Goal: Transaction & Acquisition: Purchase product/service

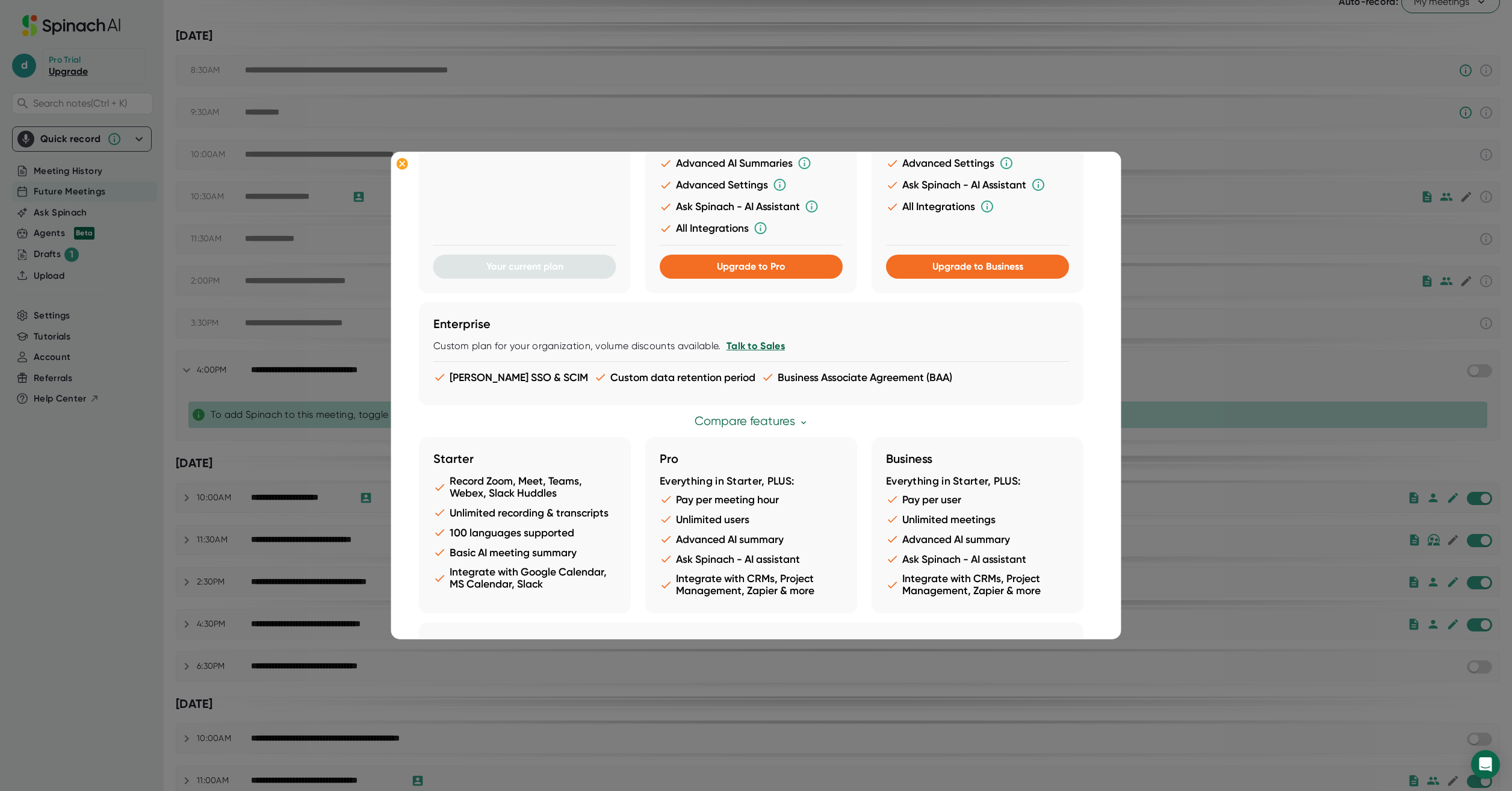
scroll to position [241, 0]
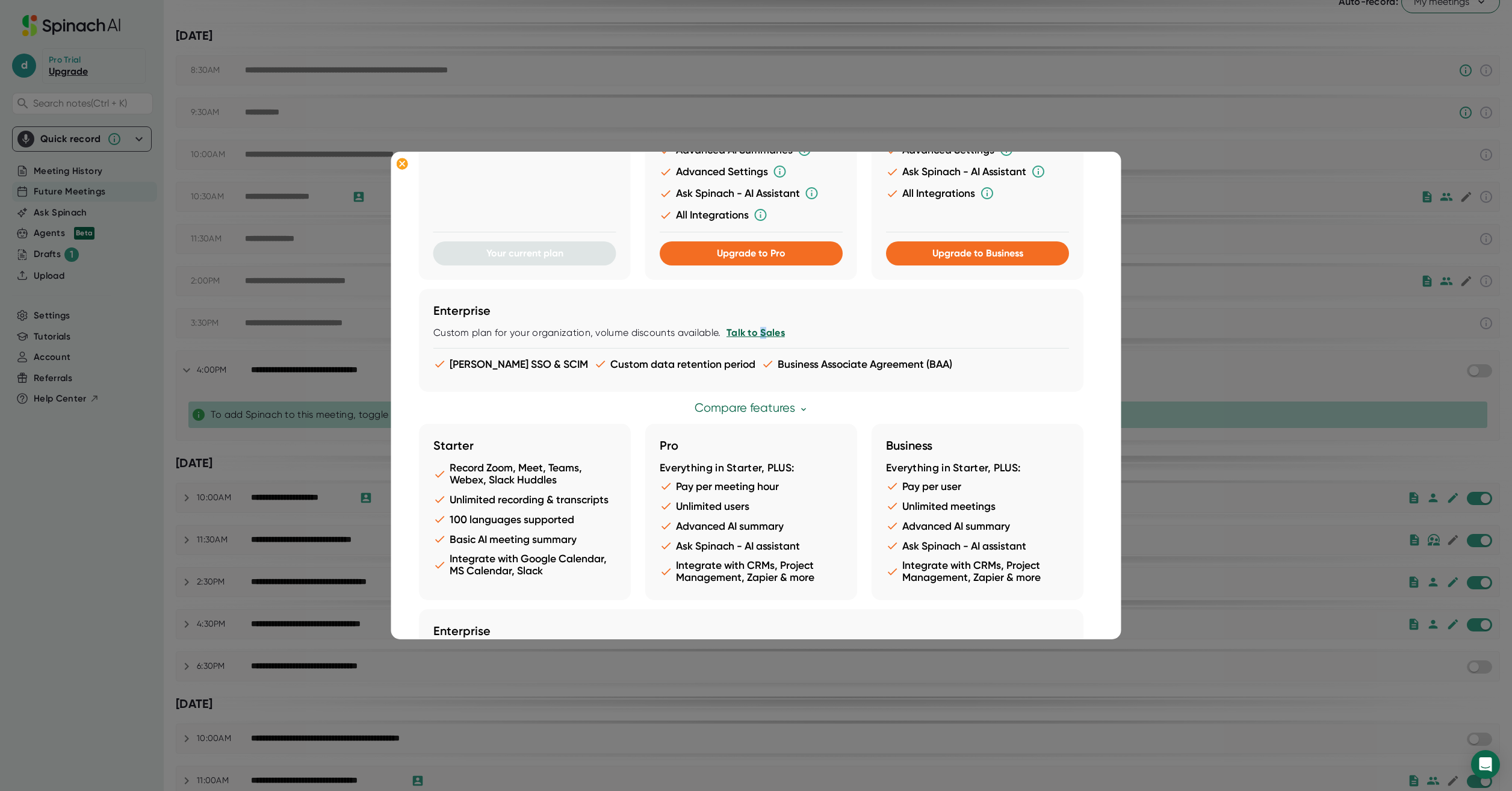
click at [761, 333] on link "Talk to Sales" at bounding box center [755, 332] width 59 height 11
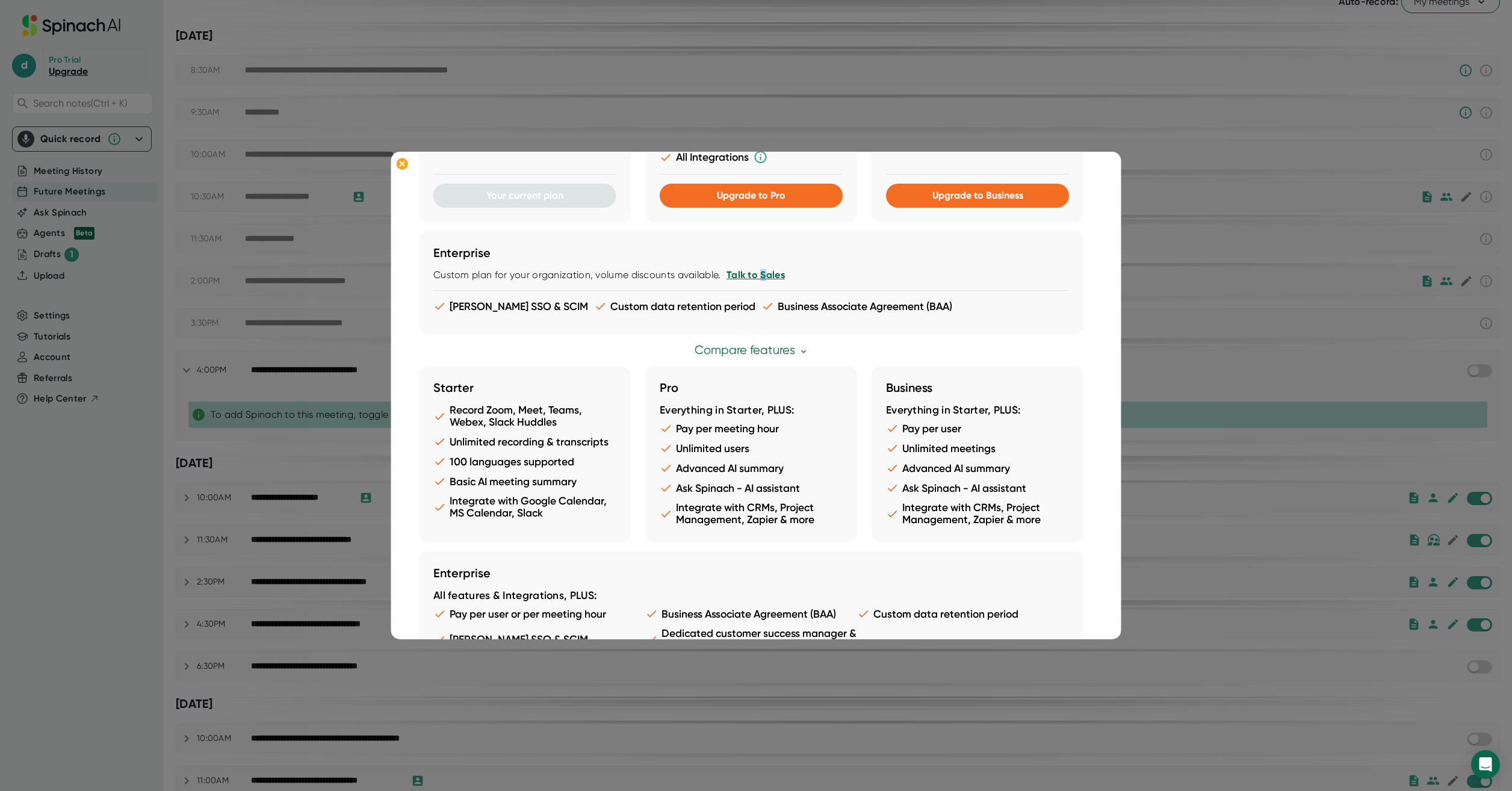
scroll to position [341, 0]
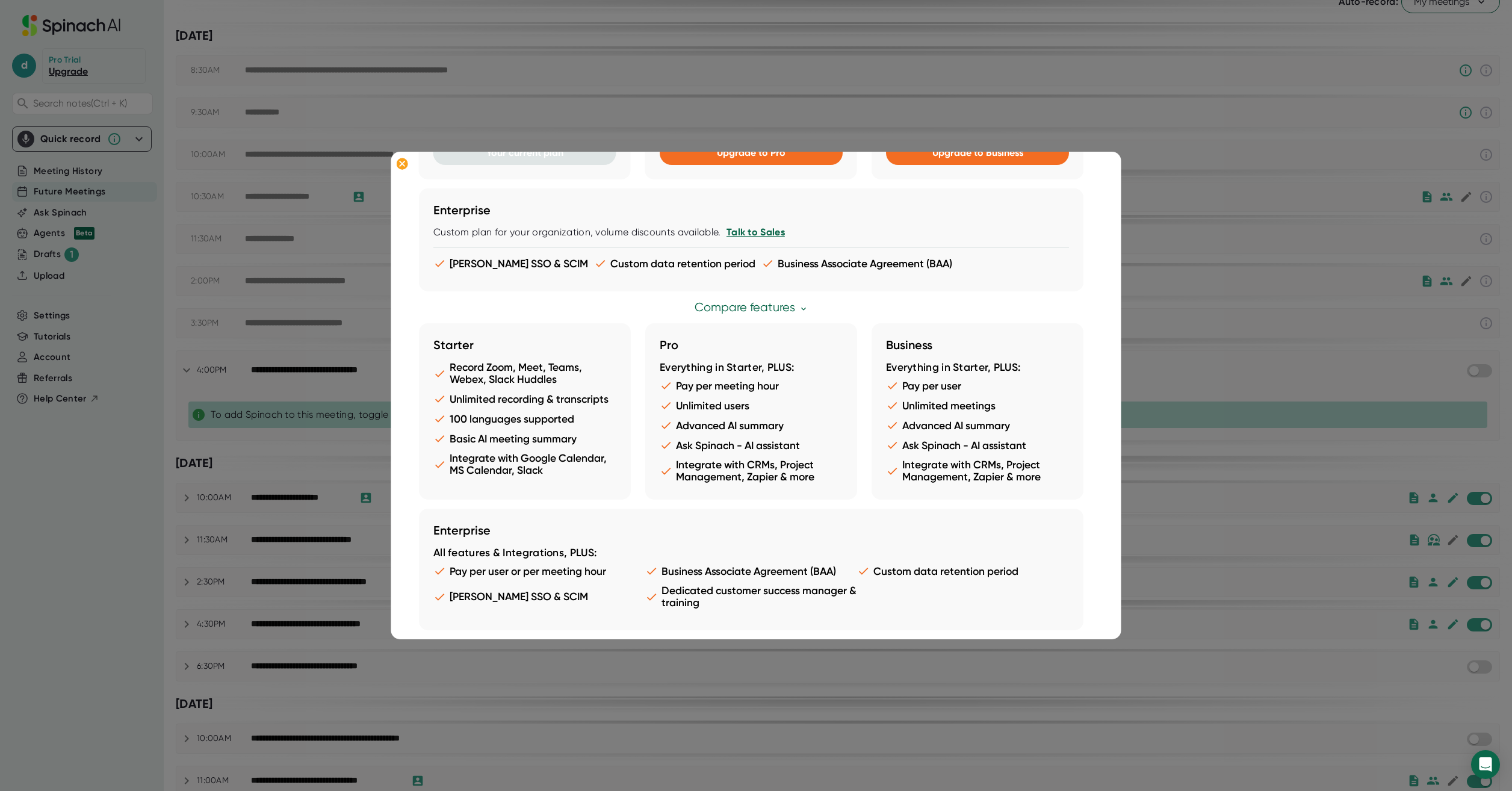
drag, startPoint x: 1398, startPoint y: 411, endPoint x: 1392, endPoint y: 410, distance: 6.1
click at [1398, 410] on div at bounding box center [756, 395] width 1512 height 791
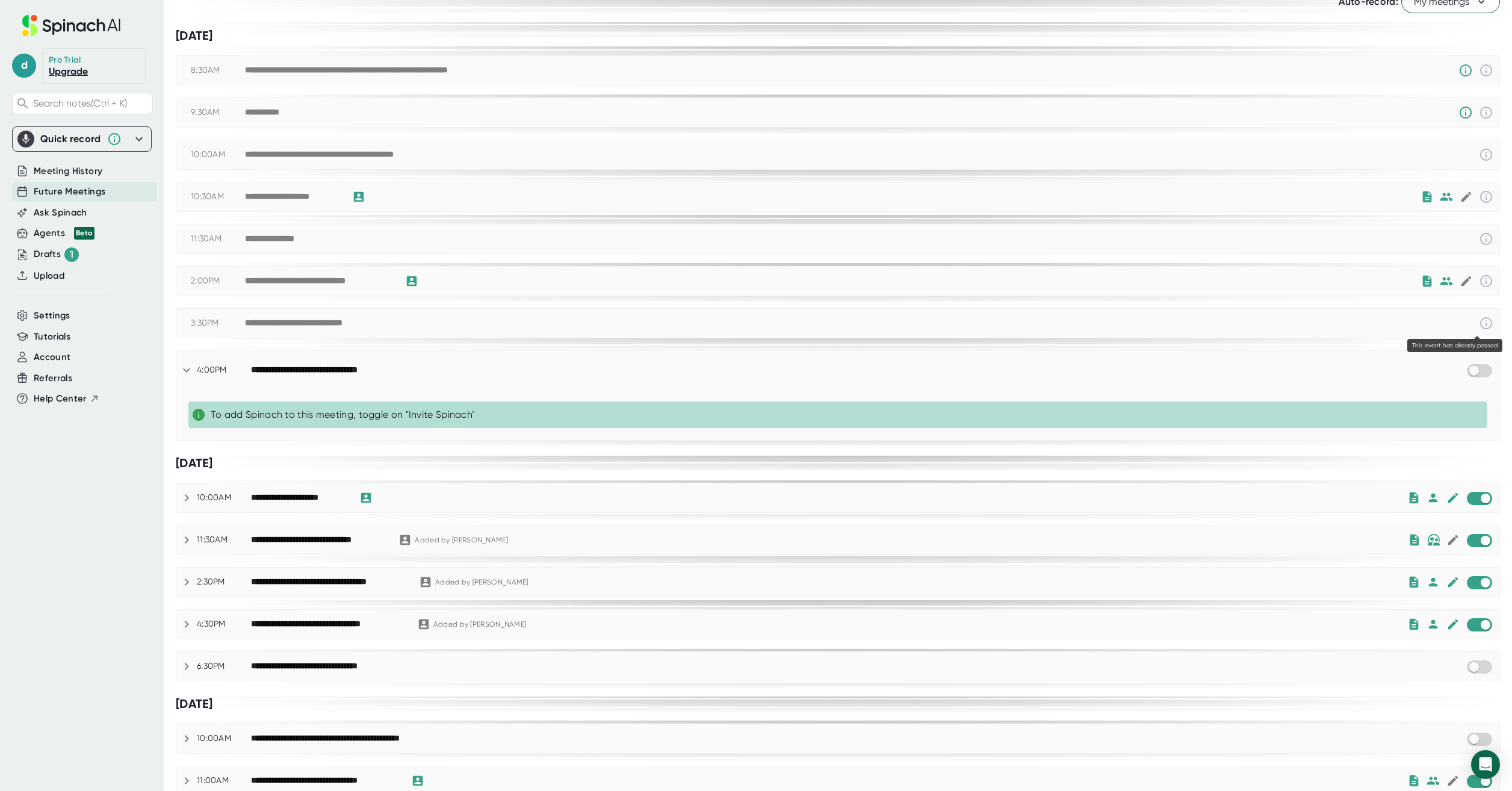
click at [1479, 322] on icon at bounding box center [1486, 323] width 14 height 14
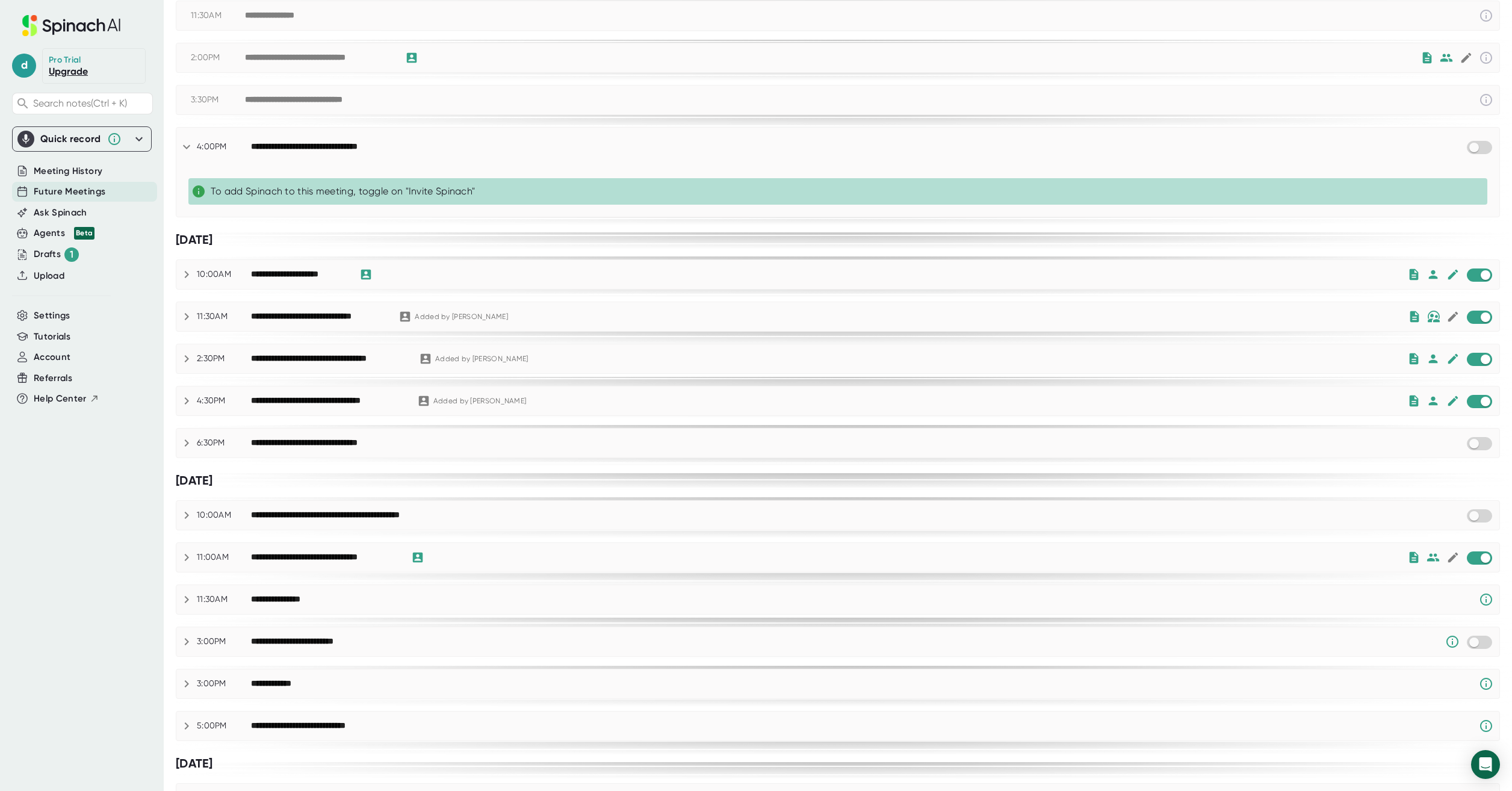
scroll to position [351, 0]
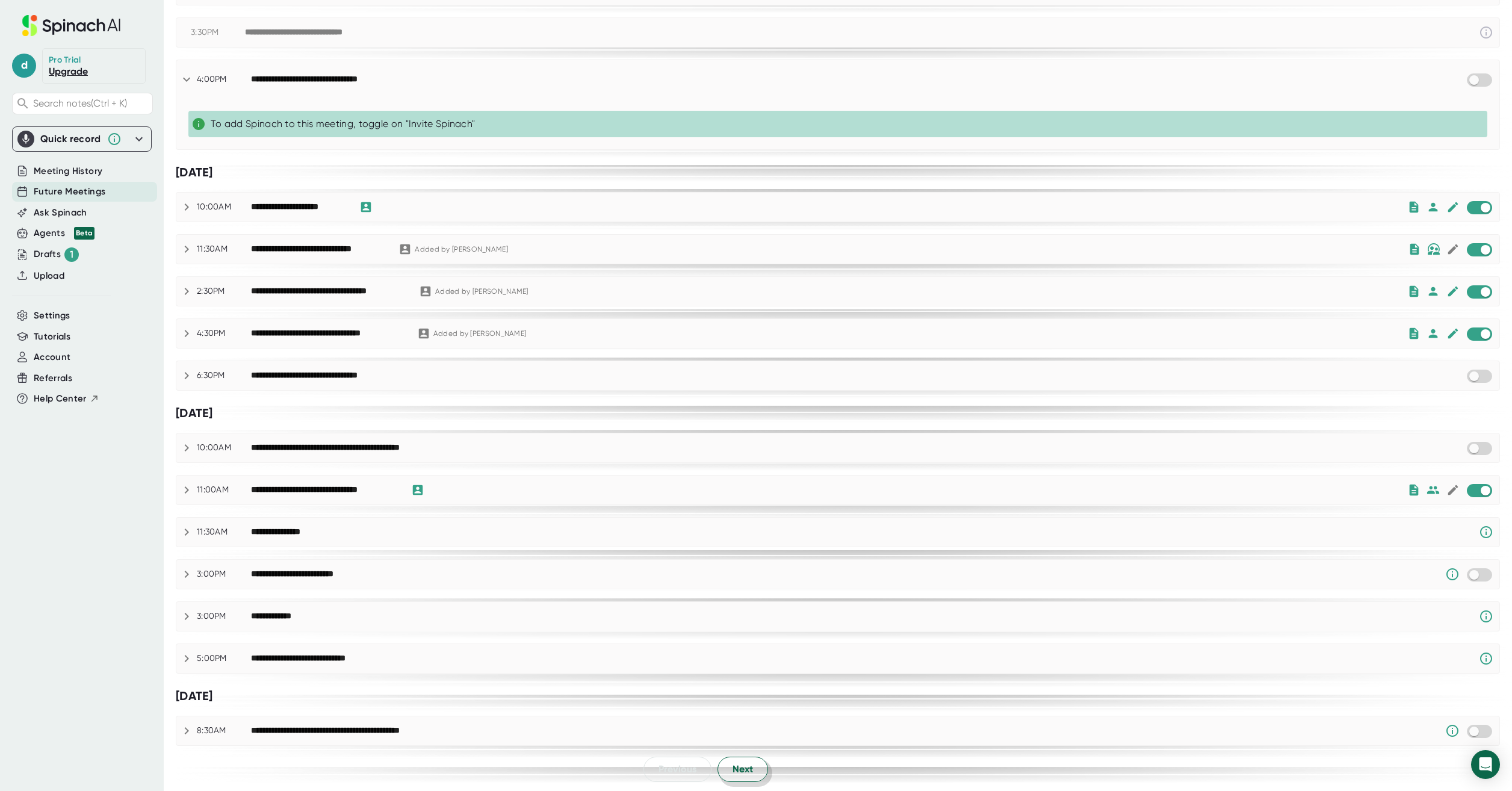
click at [752, 769] on button "Next" at bounding box center [742, 769] width 51 height 25
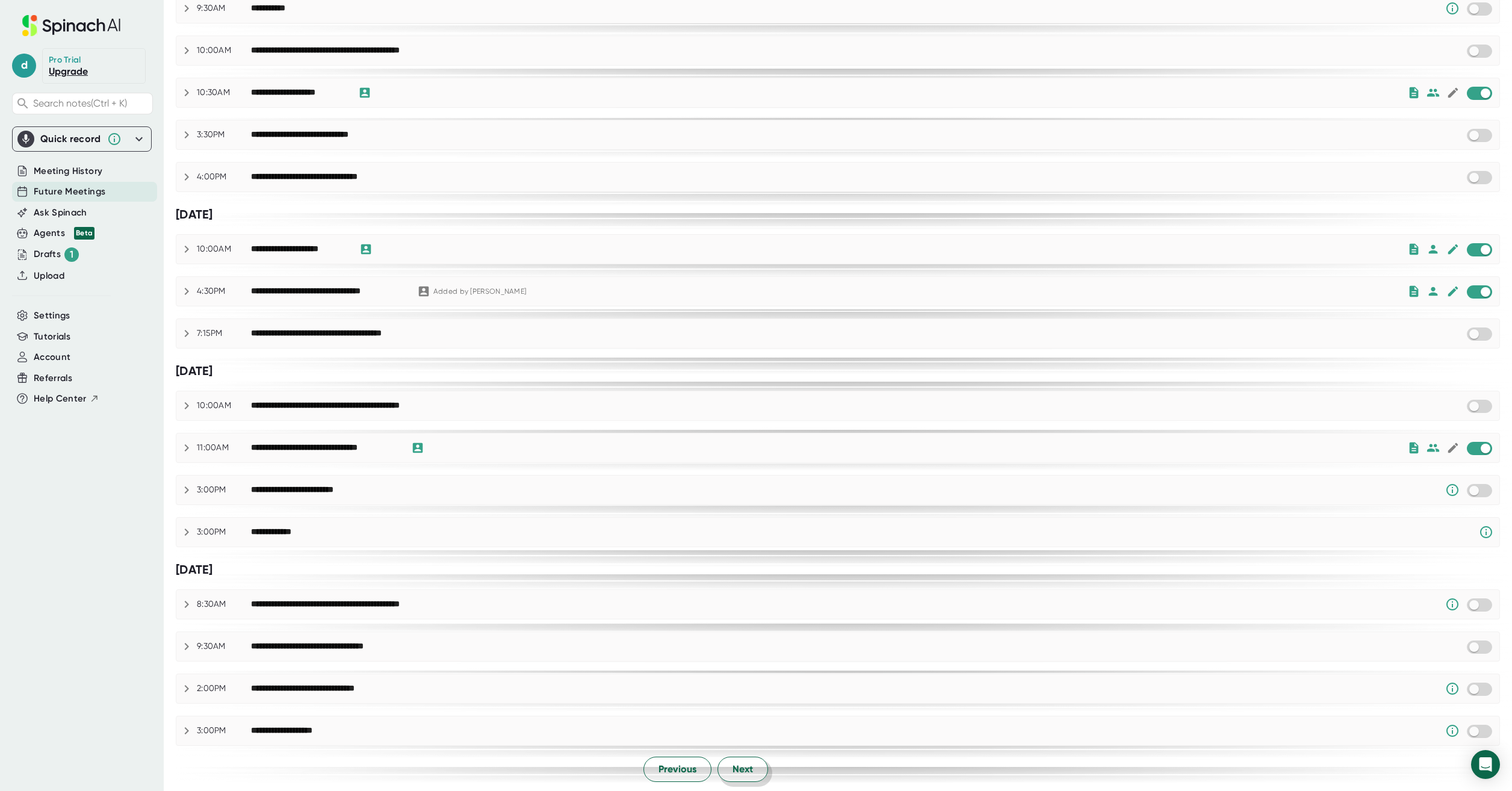
scroll to position [0, 0]
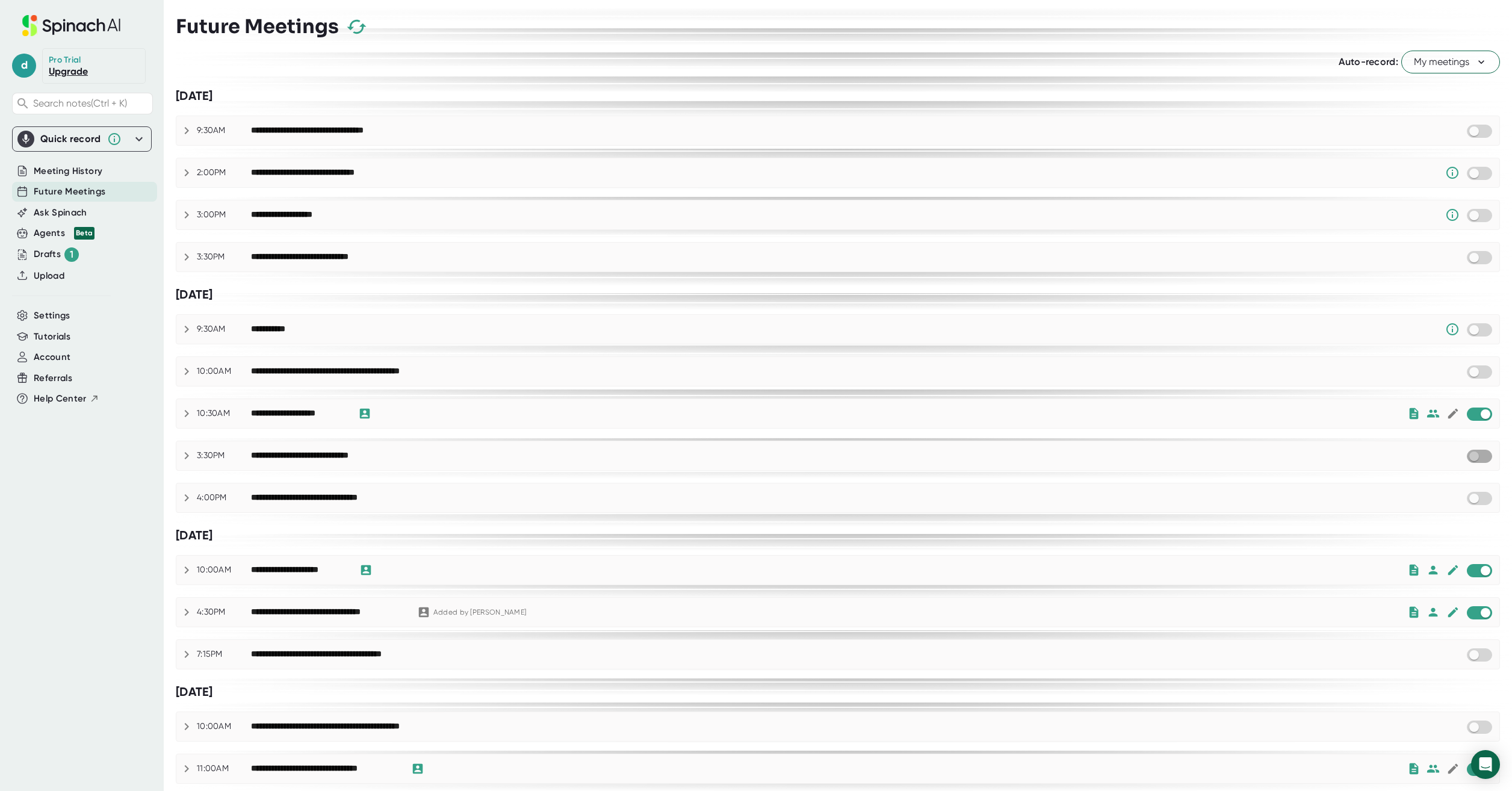
click at [1469, 456] on input "checkbox" at bounding box center [1474, 456] width 34 height 11
checkbox input "false"
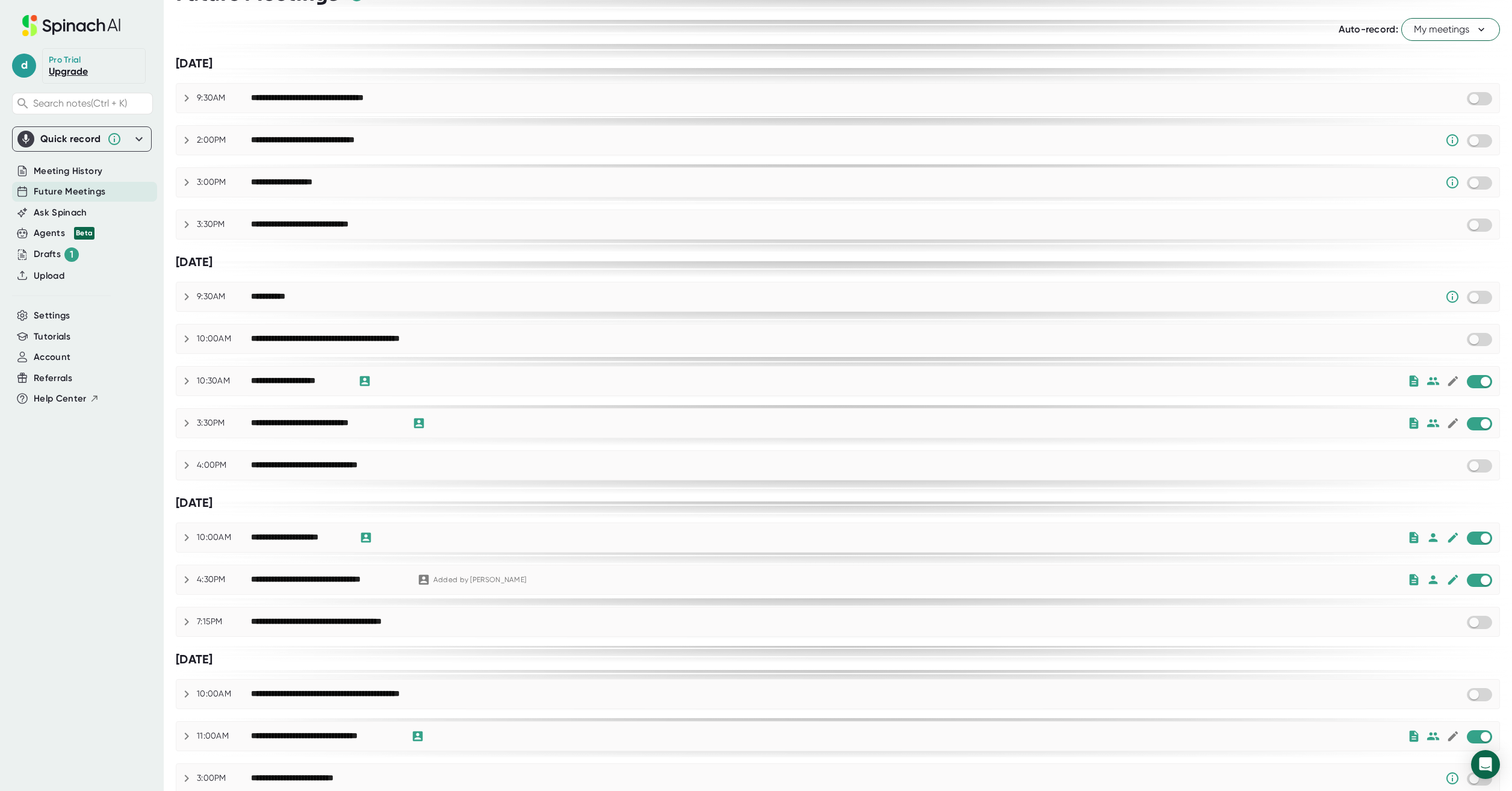
scroll to position [60, 0]
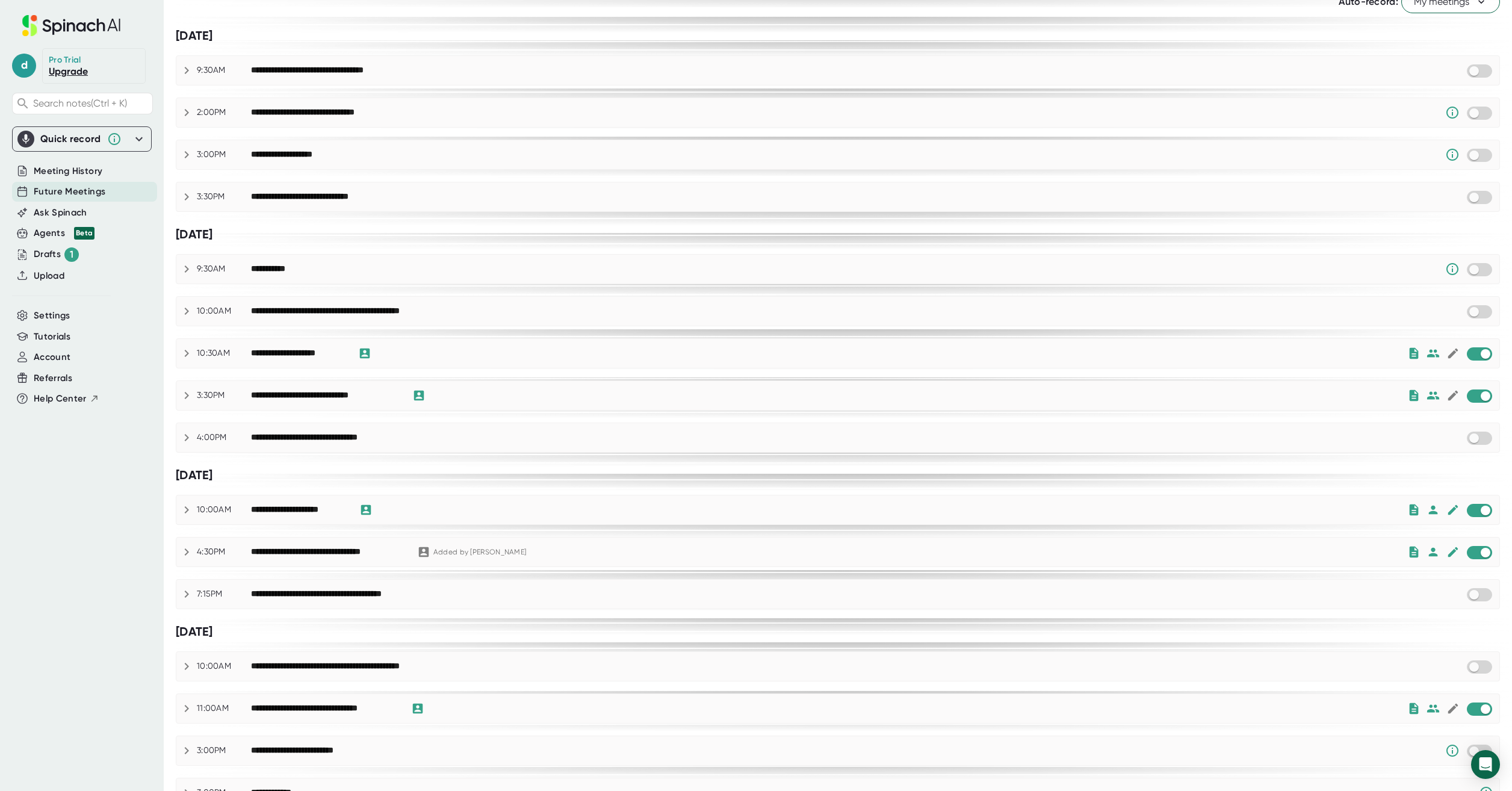
click at [652, 470] on div "[DATE]" at bounding box center [838, 475] width 1324 height 15
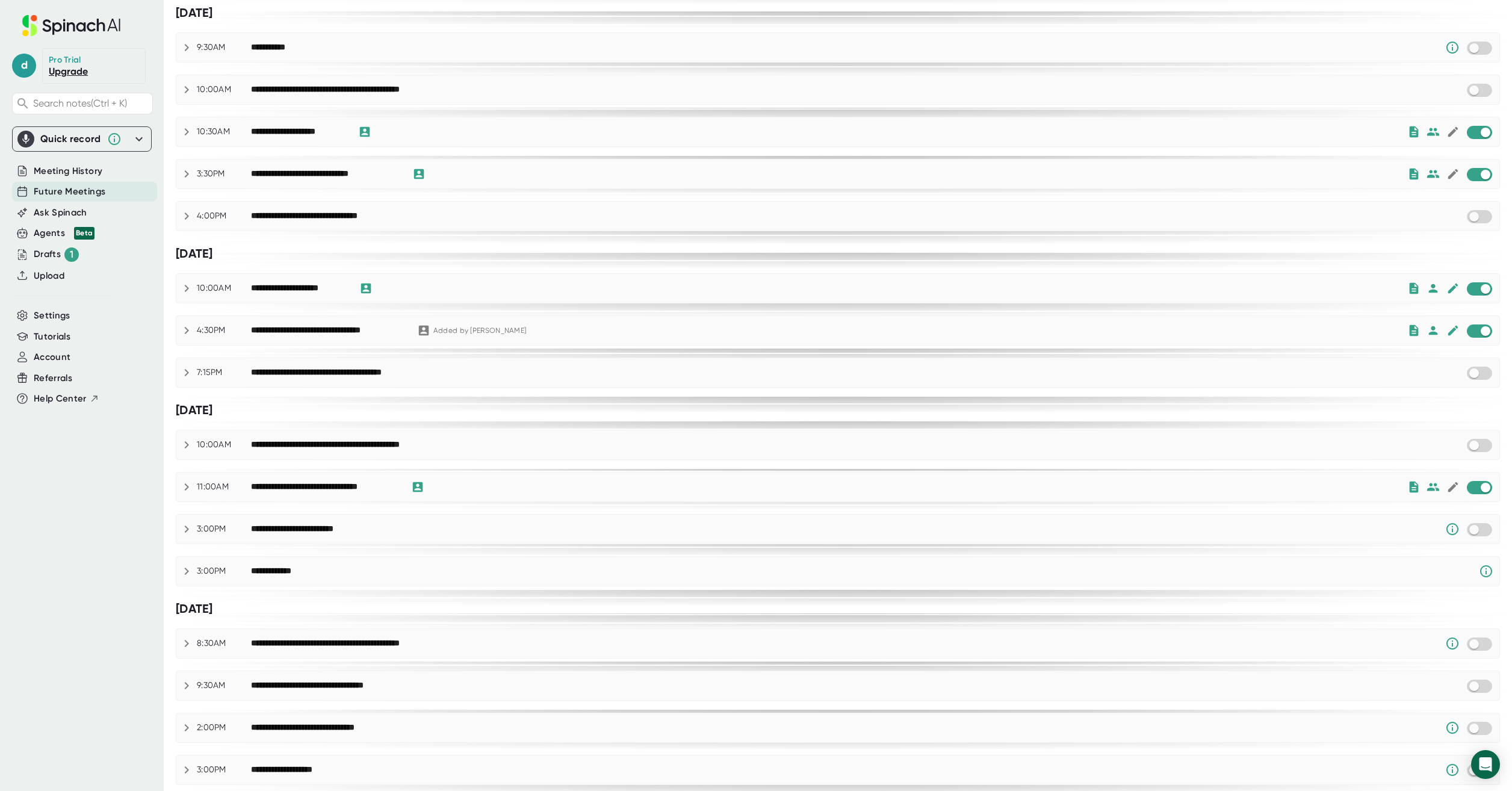
scroll to position [261, 0]
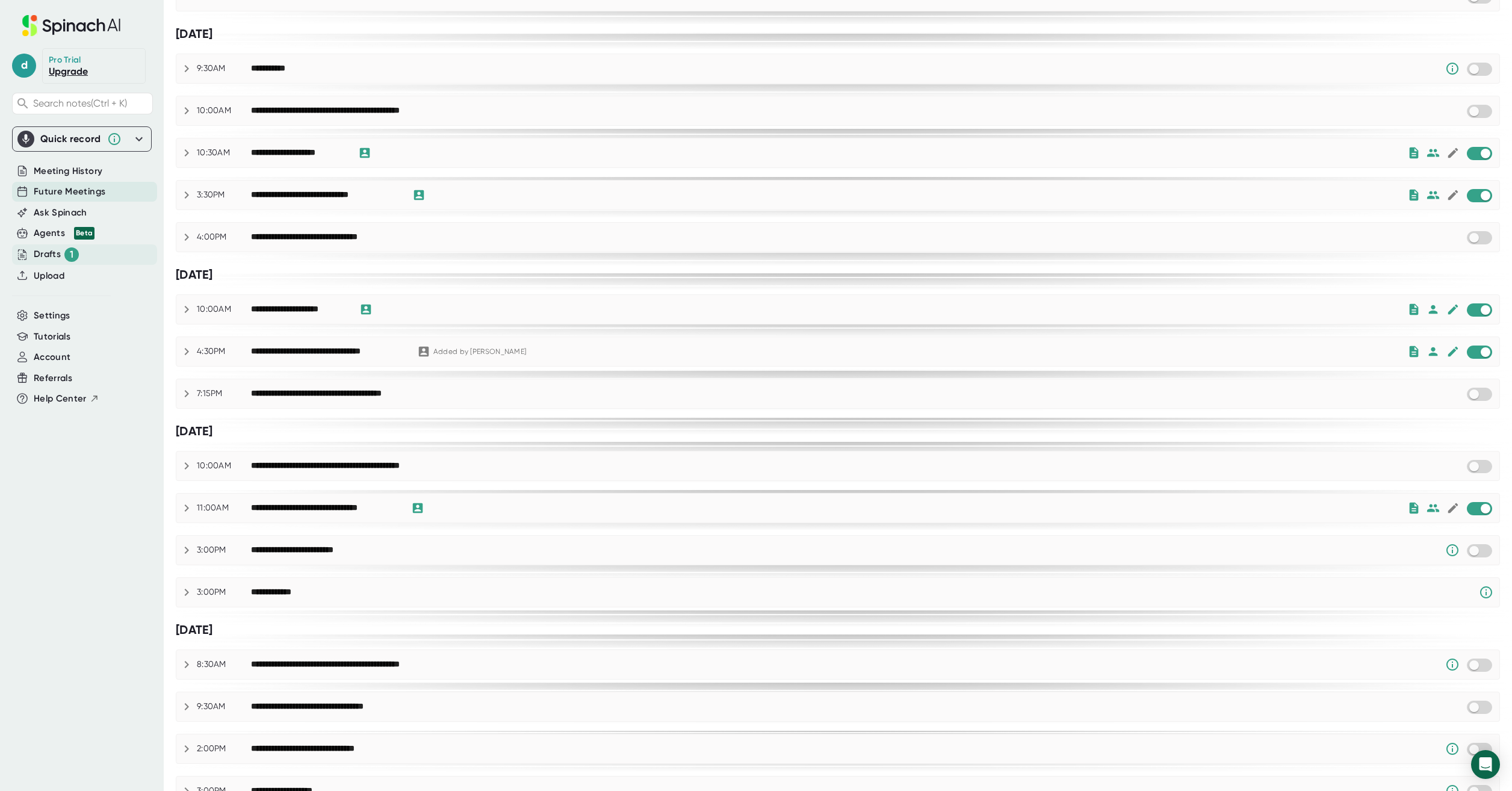
click at [67, 254] on div "1" at bounding box center [72, 255] width 14 height 14
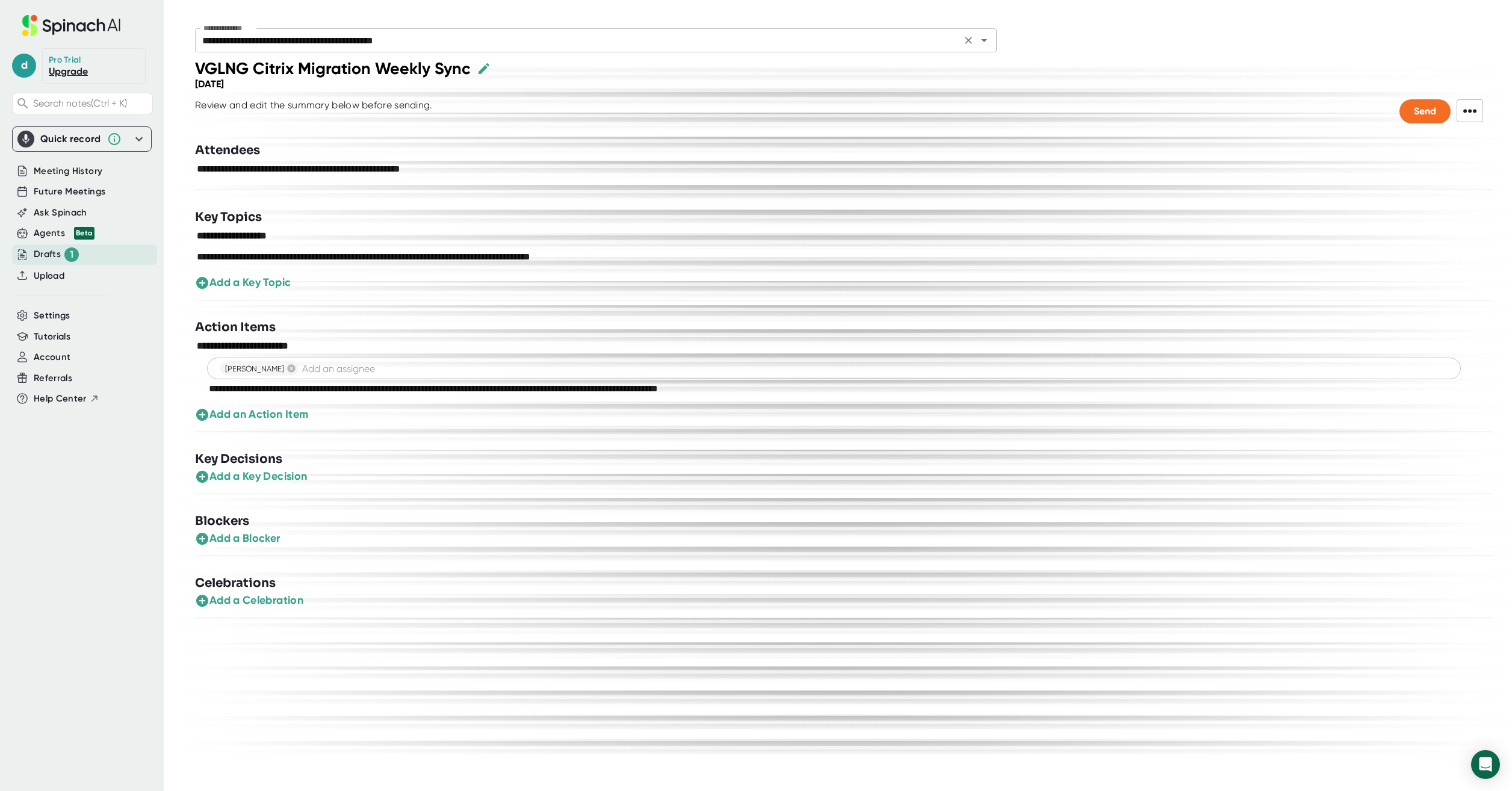
click at [639, 51] on div "**********" at bounding box center [595, 40] width 801 height 24
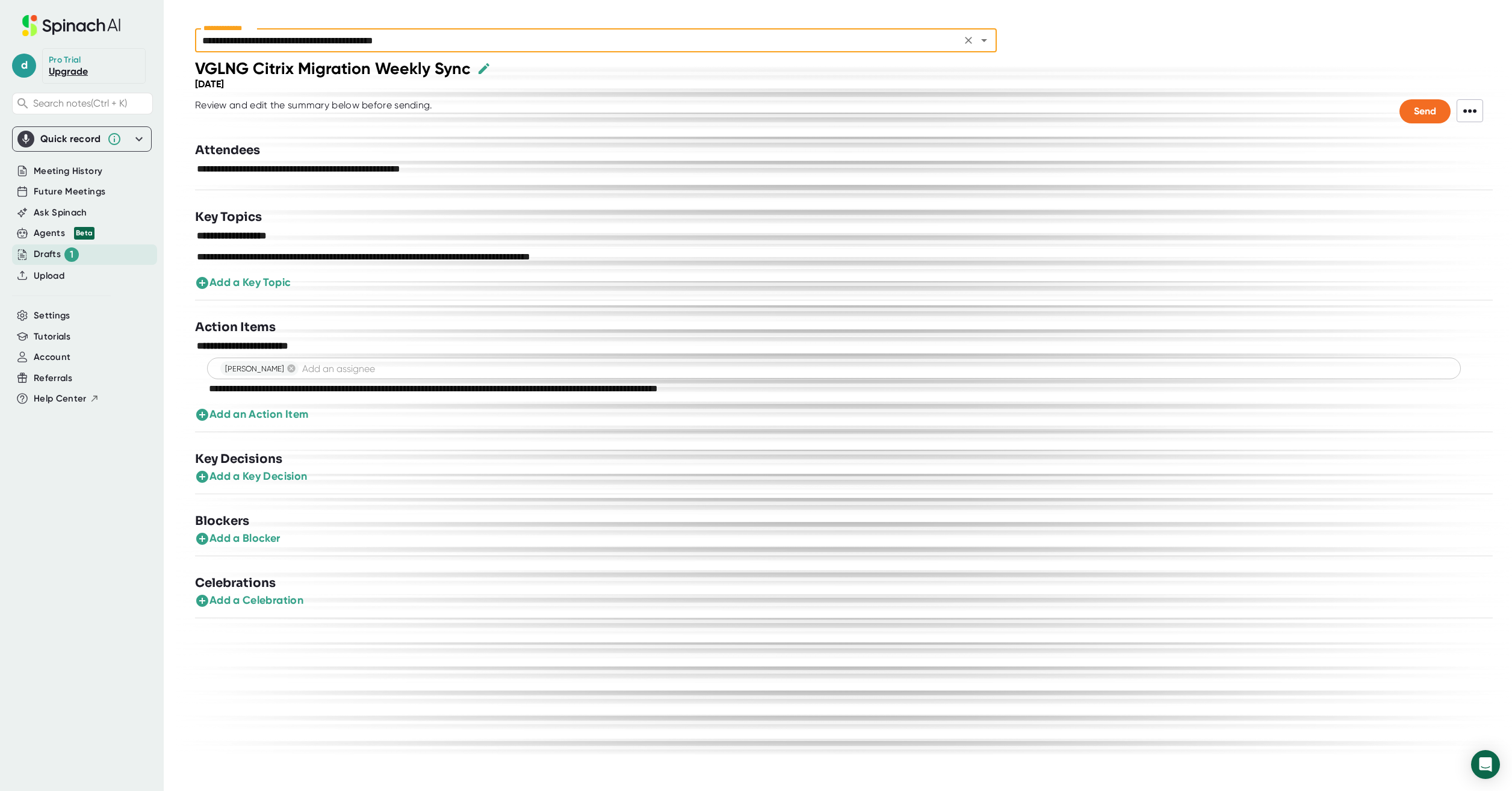
click at [985, 41] on icon "Open" at bounding box center [984, 40] width 6 height 3
click at [985, 41] on icon "Close" at bounding box center [984, 40] width 6 height 3
click at [138, 198] on div "Future Meetings" at bounding box center [84, 192] width 145 height 20
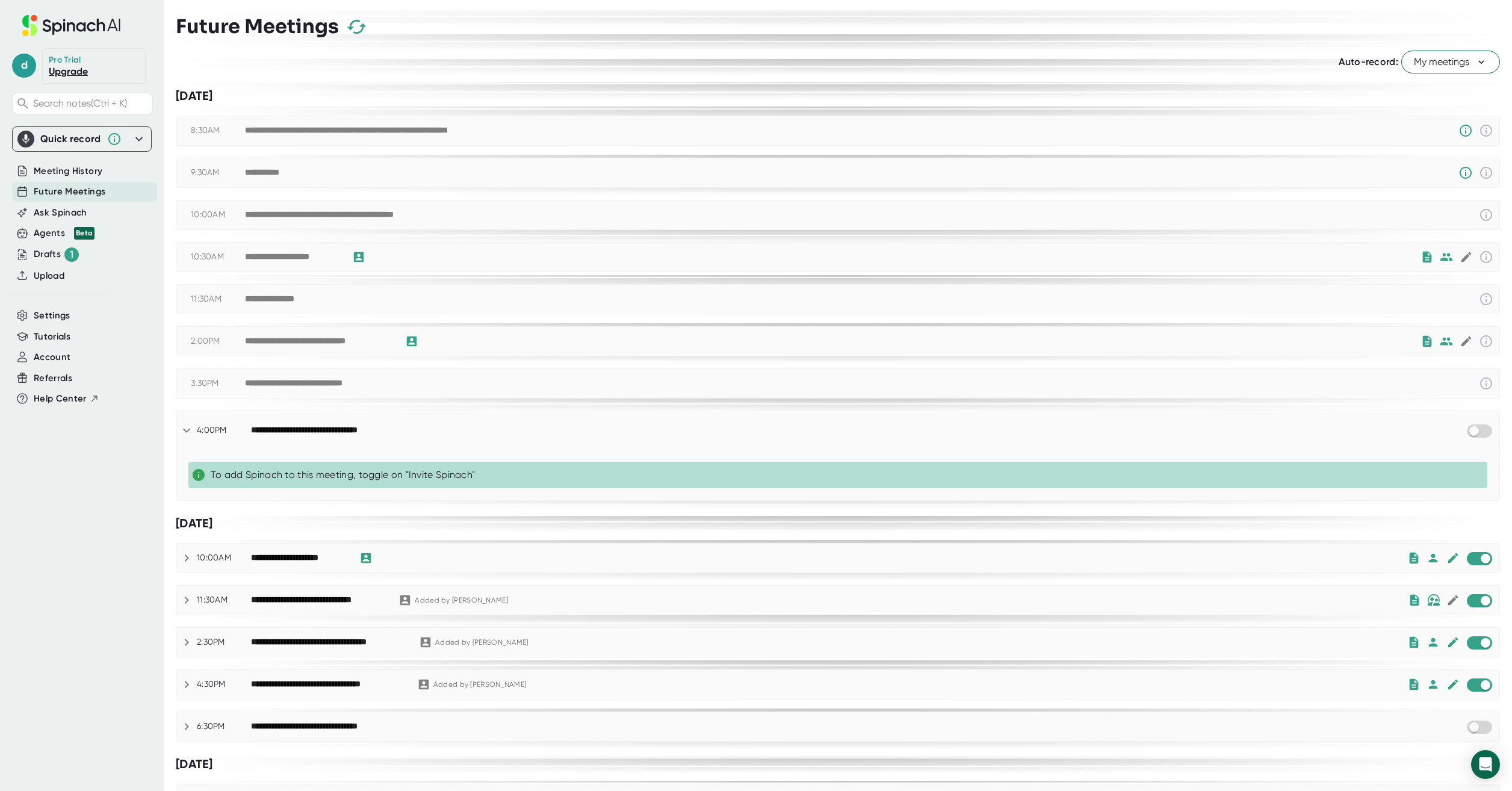
click at [529, 523] on div "[DATE]" at bounding box center [838, 523] width 1324 height 15
click at [475, 530] on div "[DATE]" at bounding box center [838, 523] width 1324 height 15
click at [311, 471] on div "To add Spinach to this meeting, toggle on "Invite Spinach"" at bounding box center [846, 475] width 1272 height 12
click at [180, 423] on icon at bounding box center [186, 431] width 14 height 14
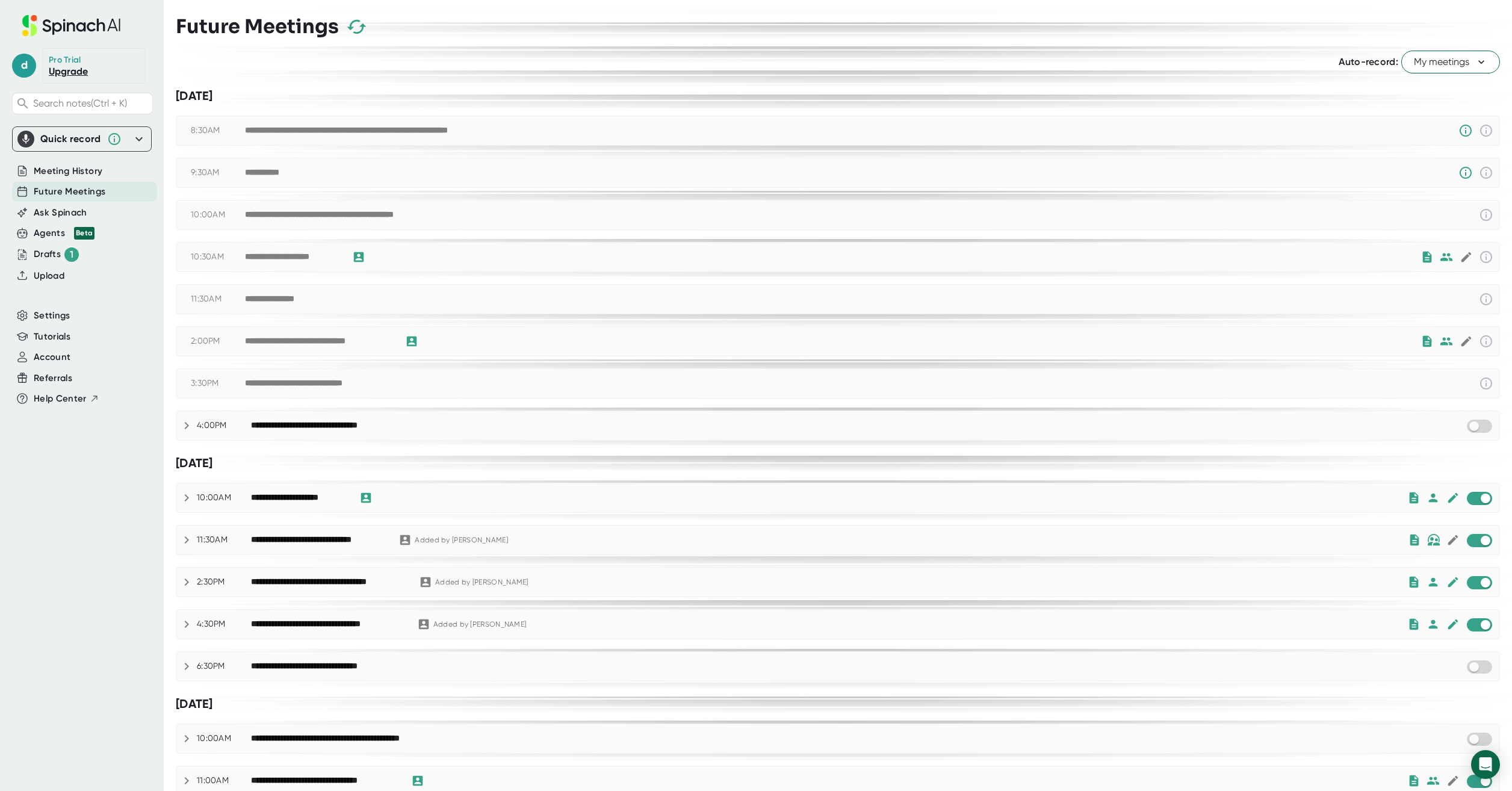
click at [184, 427] on icon at bounding box center [186, 425] width 14 height 14
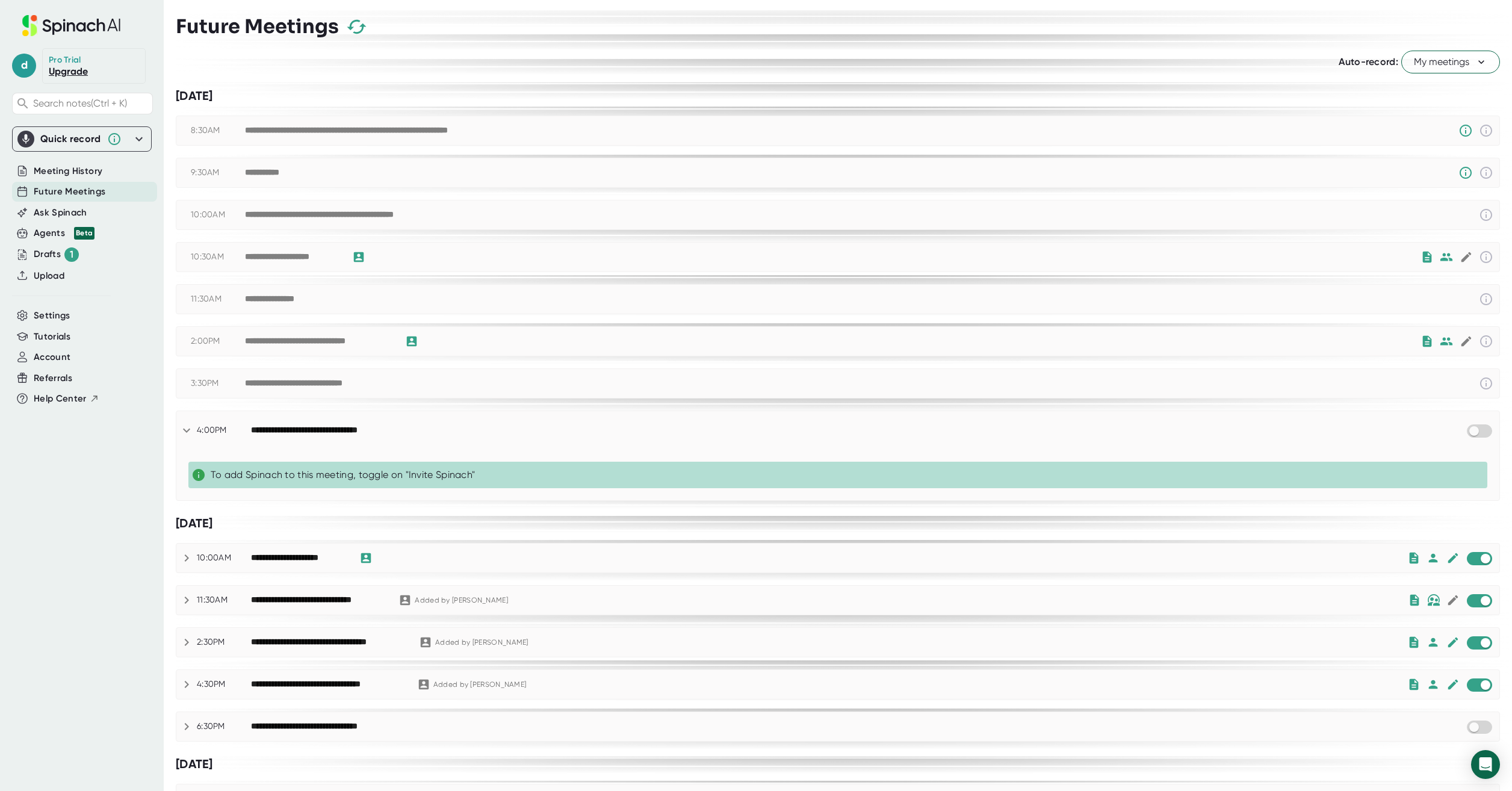
click at [184, 427] on icon at bounding box center [186, 431] width 14 height 14
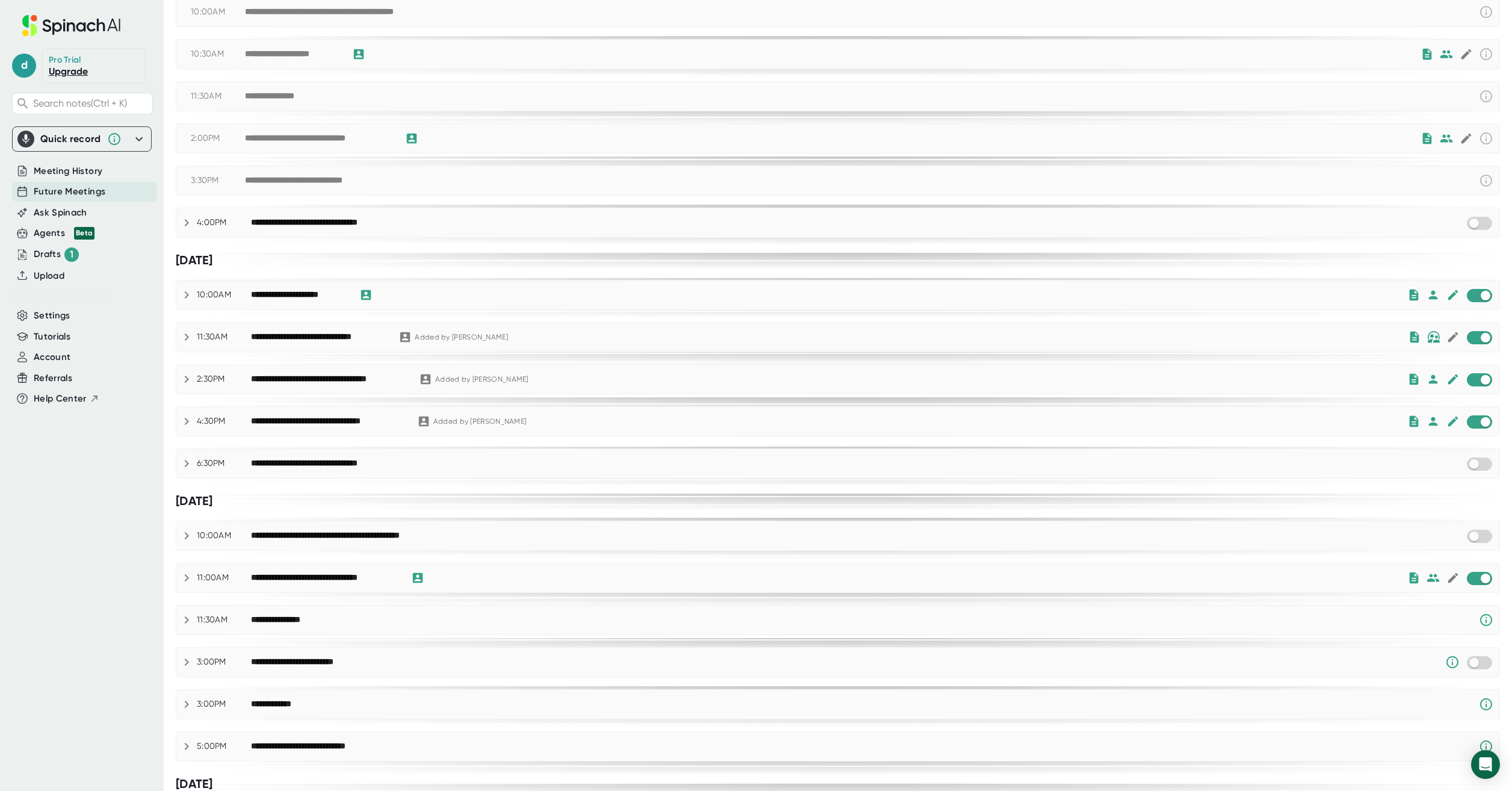
scroll to position [290, 0]
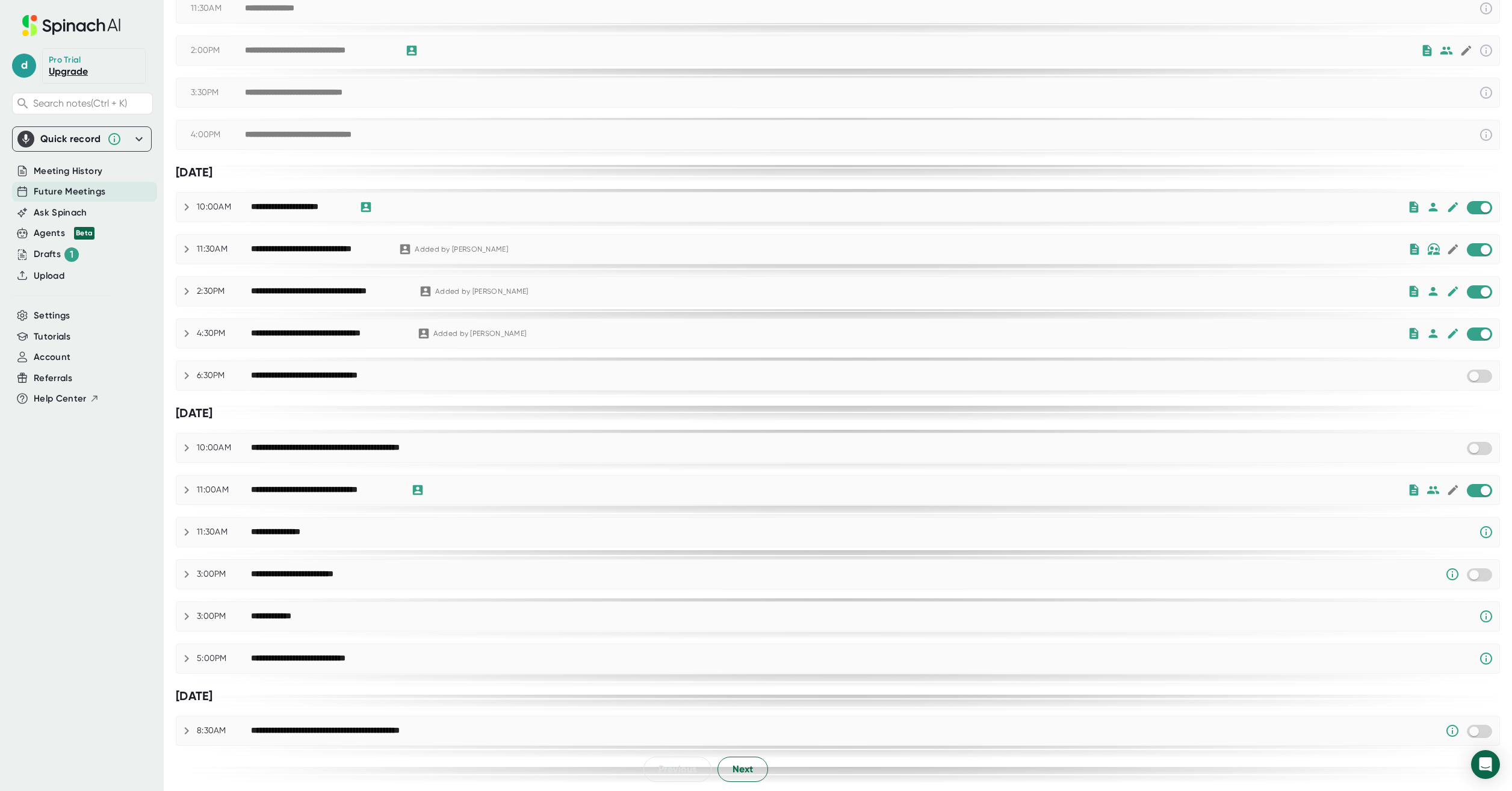
click at [602, 409] on div "[DATE]" at bounding box center [838, 413] width 1324 height 15
